Goal: Book appointment/travel/reservation

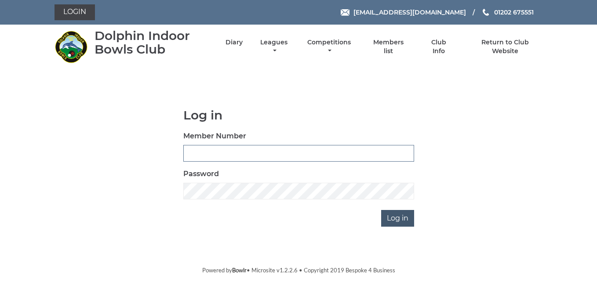
type input "3783"
click at [400, 217] on input "Log in" at bounding box center [397, 218] width 33 height 17
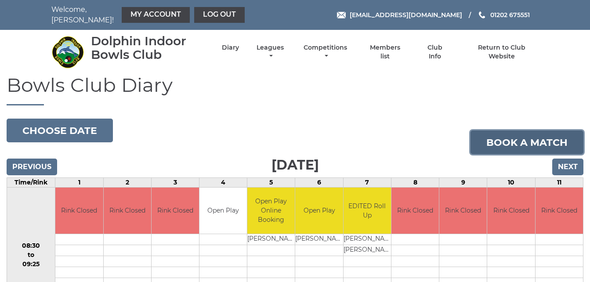
click at [485, 142] on link "Book a match" at bounding box center [526, 142] width 113 height 24
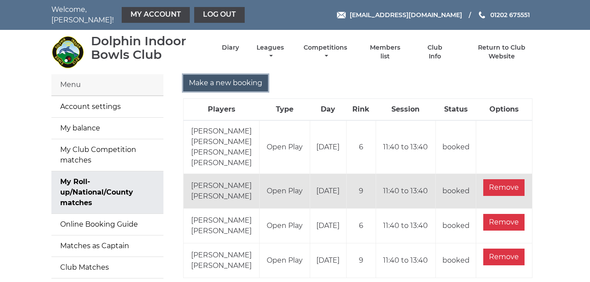
click at [212, 81] on input "Make a new booking" at bounding box center [225, 83] width 85 height 17
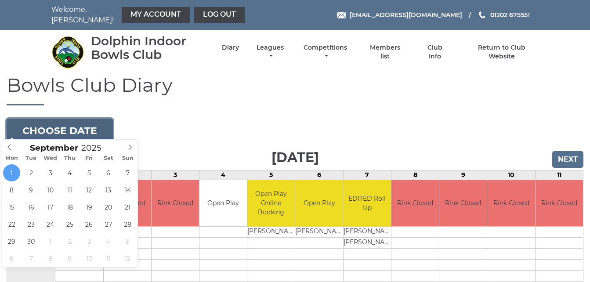
click at [91, 127] on button "Choose date" at bounding box center [60, 131] width 106 height 24
type input "[DATE]"
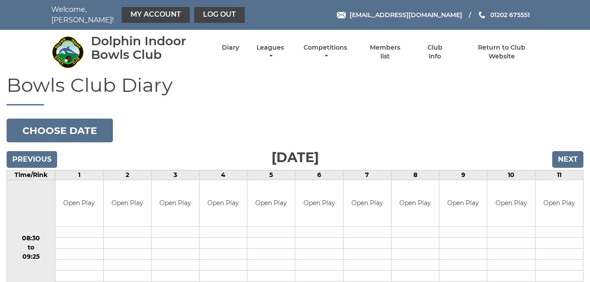
click at [305, 84] on h1 "Bowls Club Diary" at bounding box center [295, 89] width 577 height 31
